Goal: Task Accomplishment & Management: Use online tool/utility

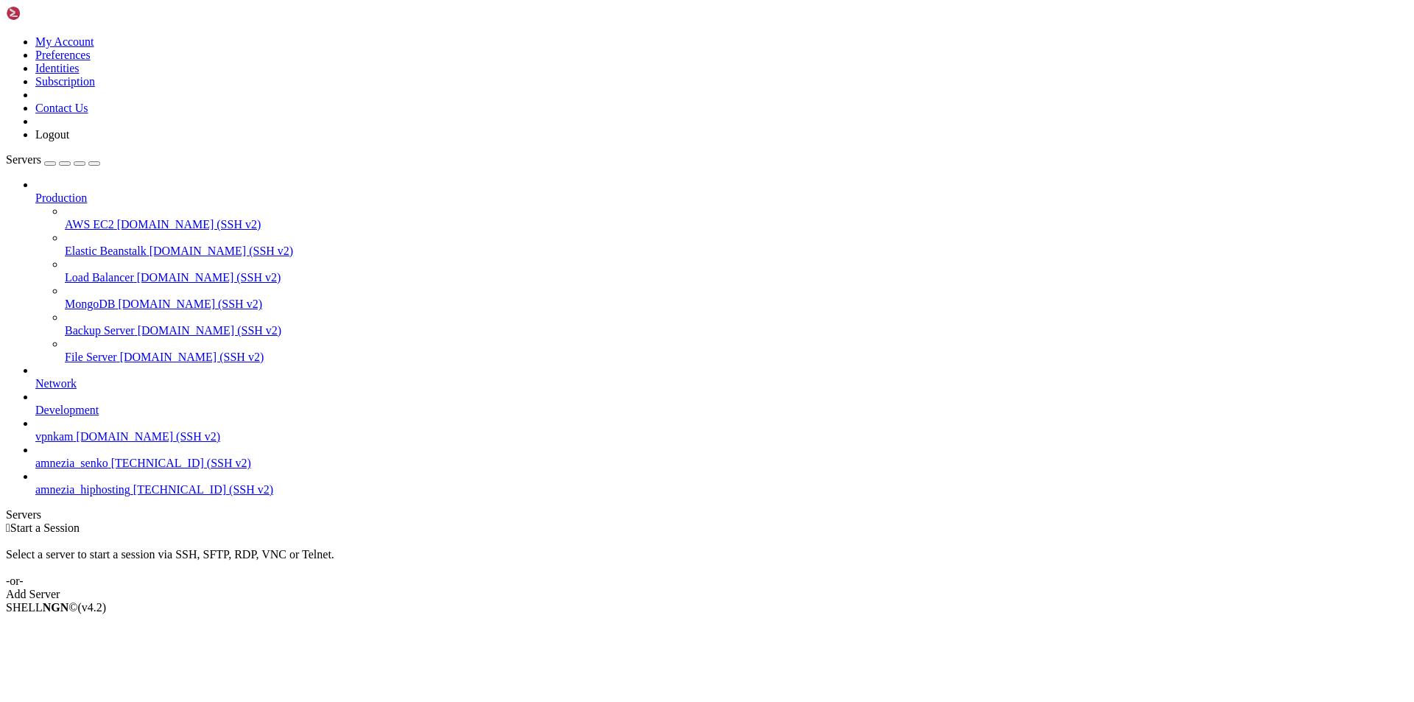
click at [87, 496] on span "amnezia_hiphosting" at bounding box center [82, 489] width 95 height 13
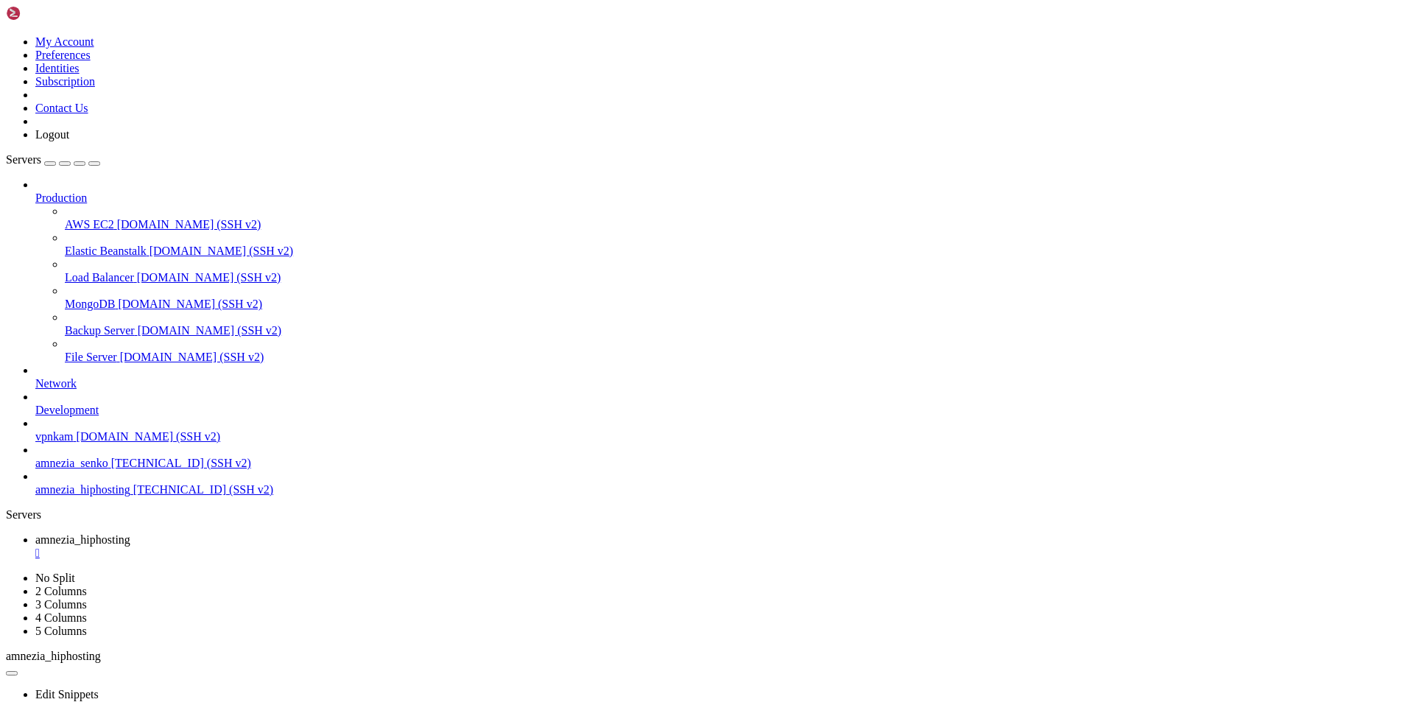
drag, startPoint x: 94, startPoint y: 1085, endPoint x: 388, endPoint y: 1085, distance: 294.6
copy x-row "N7tN3+JM6Va4KaplVkm00qxF5k56vFAhrN59EyN7y2o="
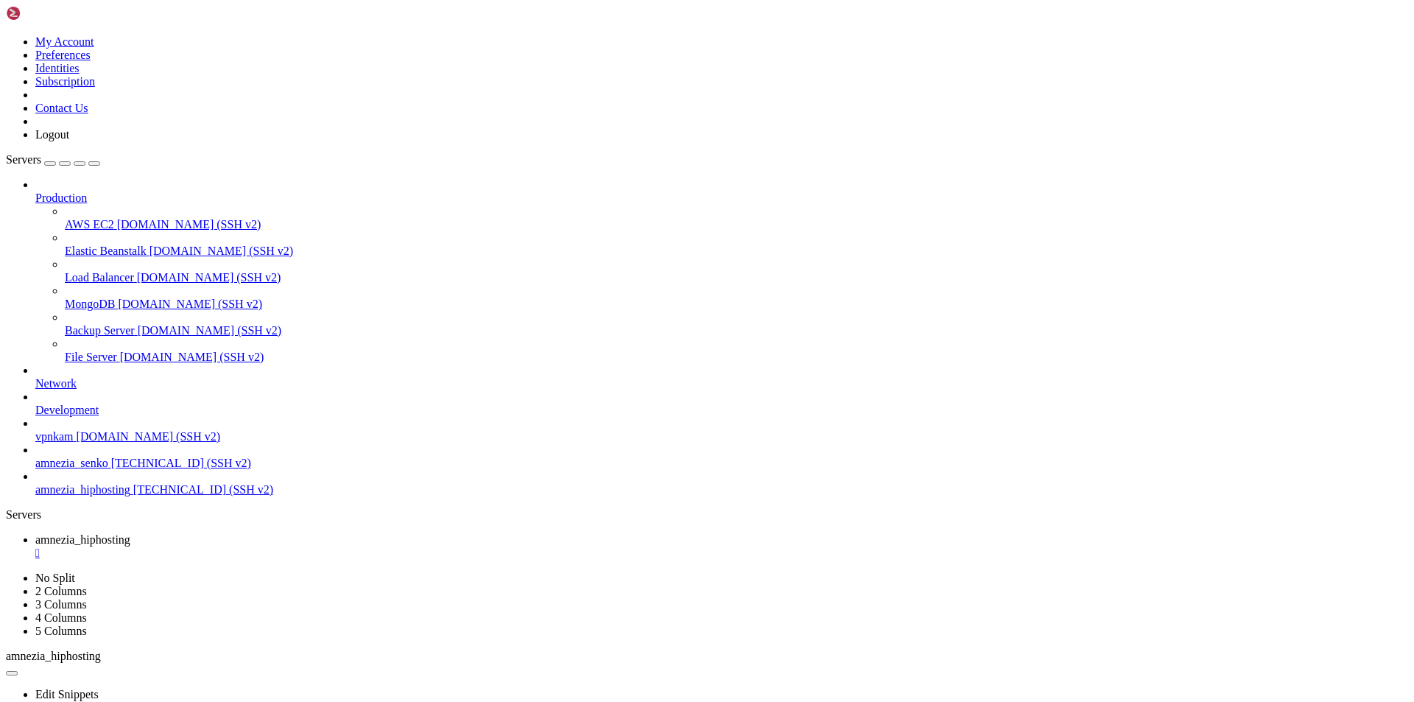
scroll to position [3022, 0]
